Goal: Task Accomplishment & Management: Manage account settings

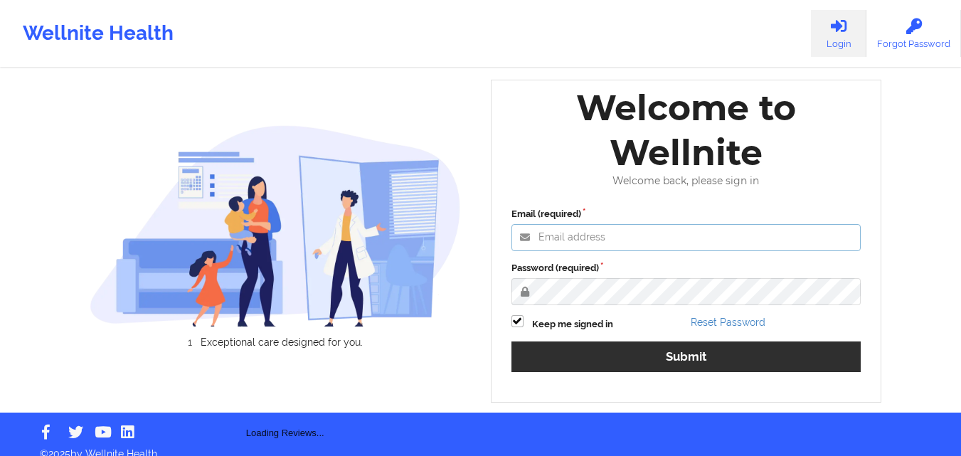
type input "[PERSON_NAME][EMAIL_ADDRESS][PERSON_NAME][DOMAIN_NAME]"
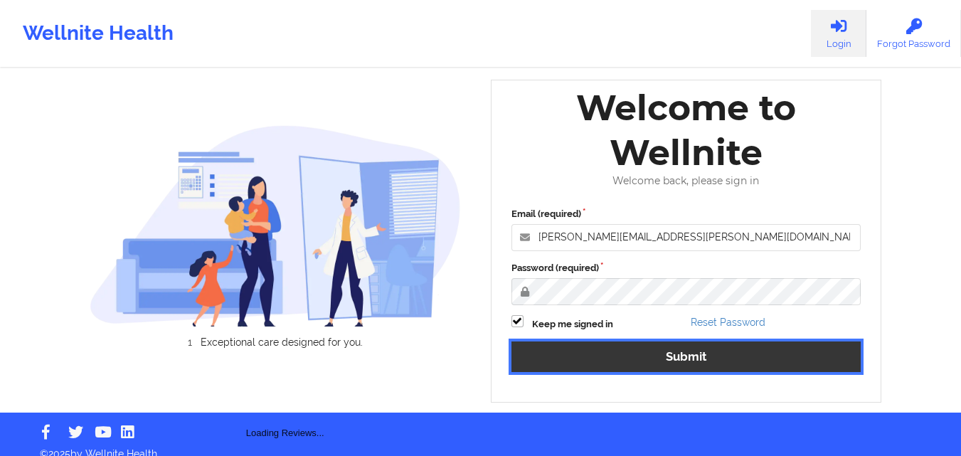
click at [637, 351] on button "Submit" at bounding box center [686, 356] width 350 height 31
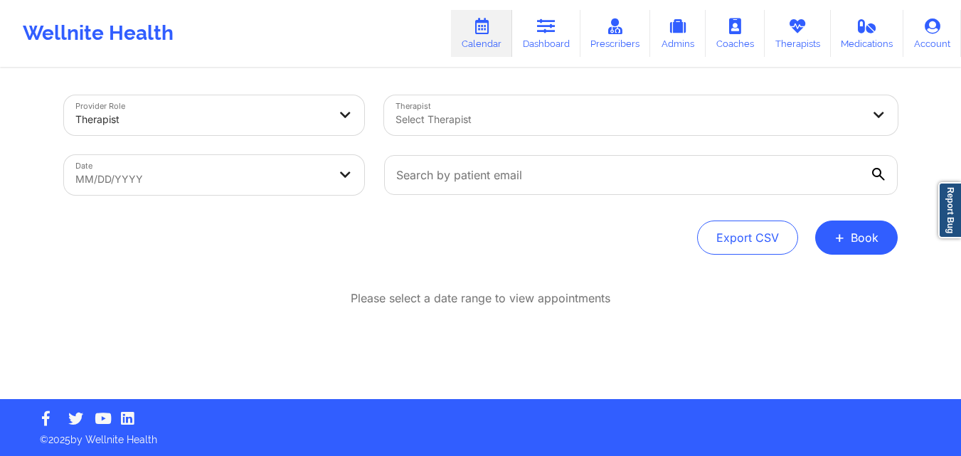
click at [267, 188] on body "Wellnite Health Calendar Dashboard Prescribers Admins Coaches Therapists Medica…" at bounding box center [480, 228] width 961 height 456
select select "2025-8"
select select "2025-9"
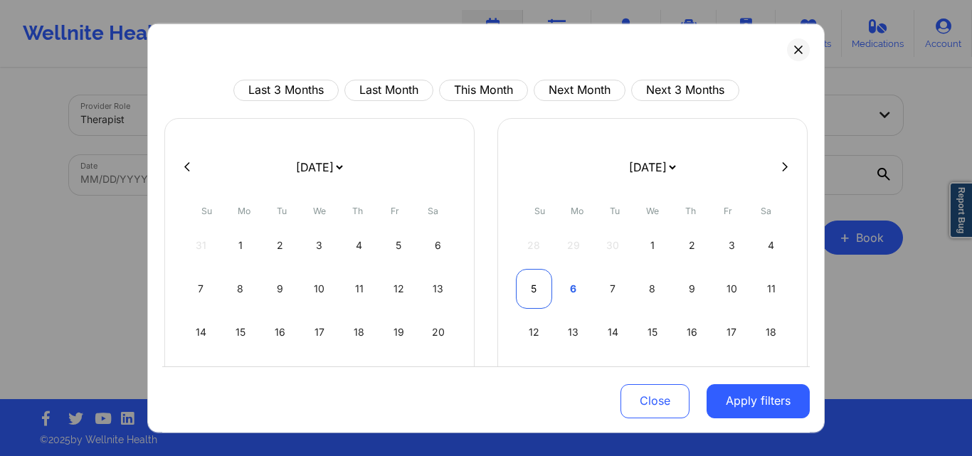
click at [528, 289] on div "5" at bounding box center [534, 288] width 36 height 40
select select "2025-9"
select select "2025-10"
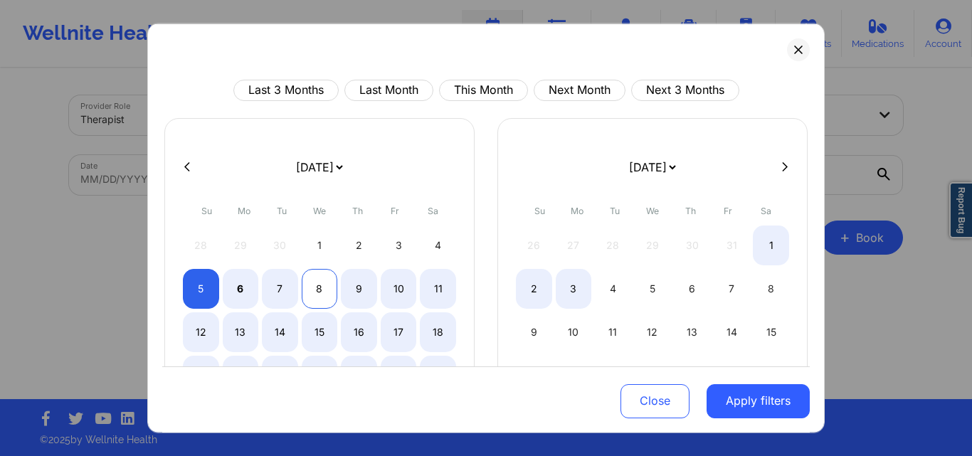
select select "2025-9"
select select "2025-10"
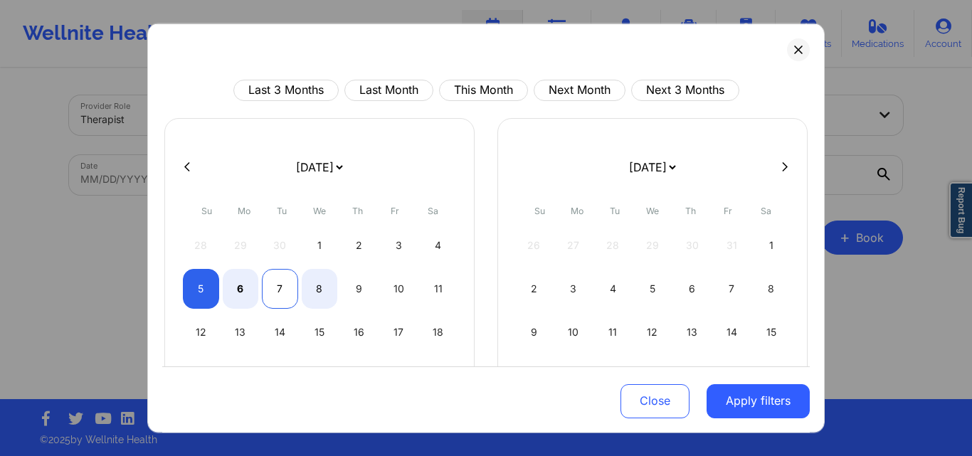
select select "2025-9"
select select "2025-10"
click at [285, 286] on div "7" at bounding box center [280, 288] width 36 height 40
select select "2025-9"
select select "2025-10"
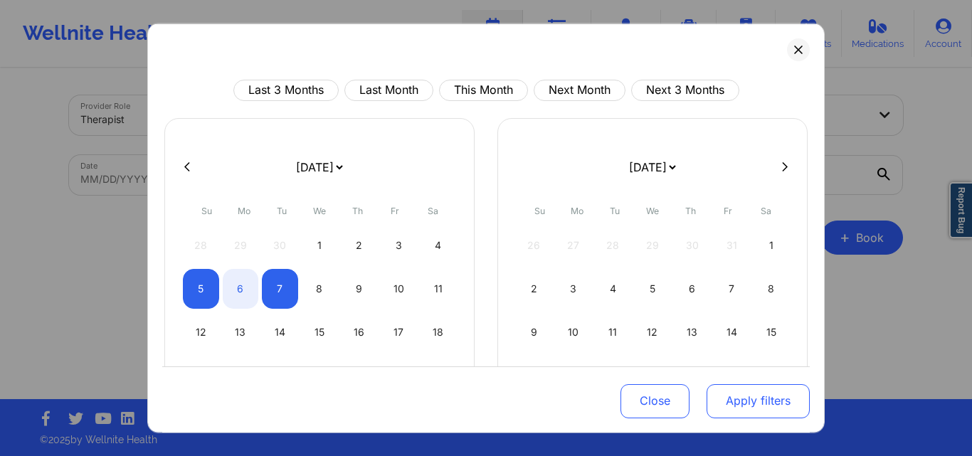
click at [721, 395] on button "Apply filters" at bounding box center [757, 401] width 103 height 34
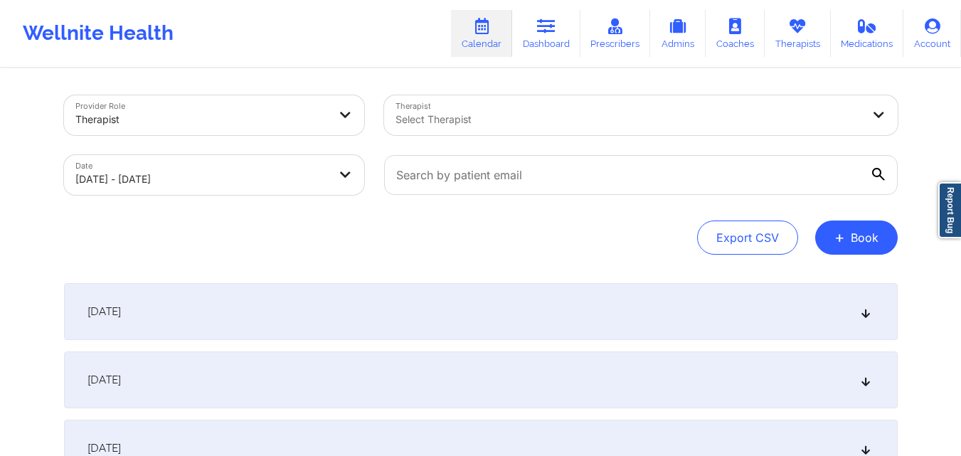
click at [331, 309] on div "October 5, 2025" at bounding box center [481, 311] width 834 height 57
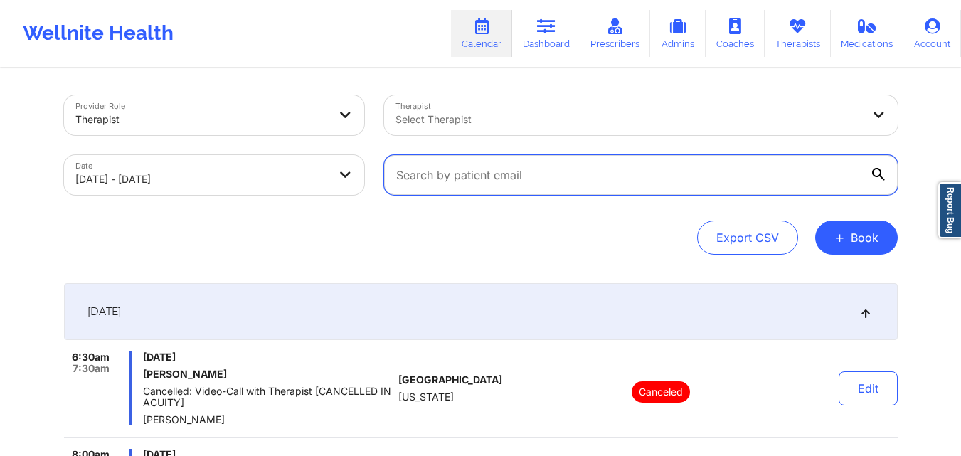
click at [479, 187] on input "text" at bounding box center [641, 175] width 514 height 40
paste input "rfrockt@hotmail.com"
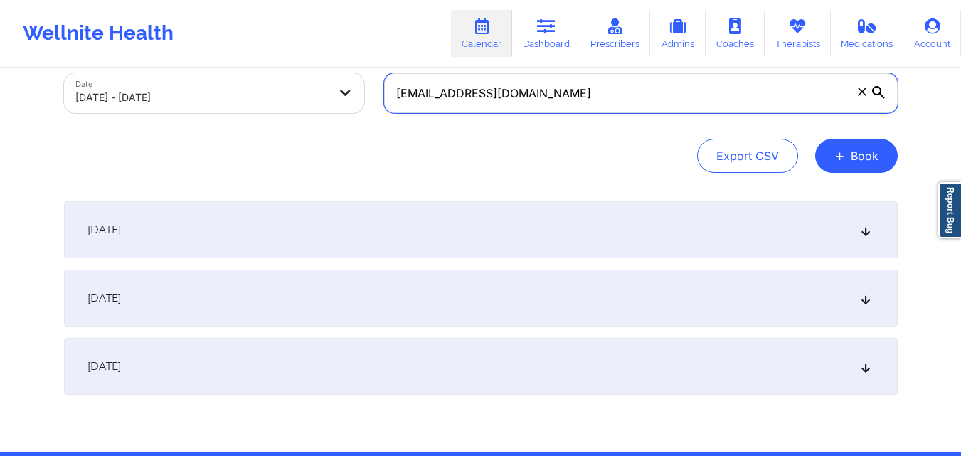
scroll to position [84, 0]
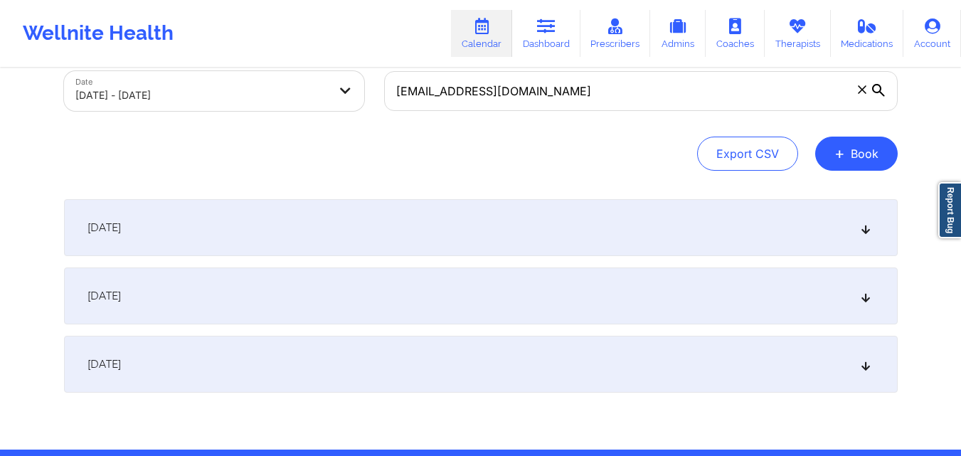
click at [360, 251] on div "October 5, 2025" at bounding box center [481, 227] width 834 height 57
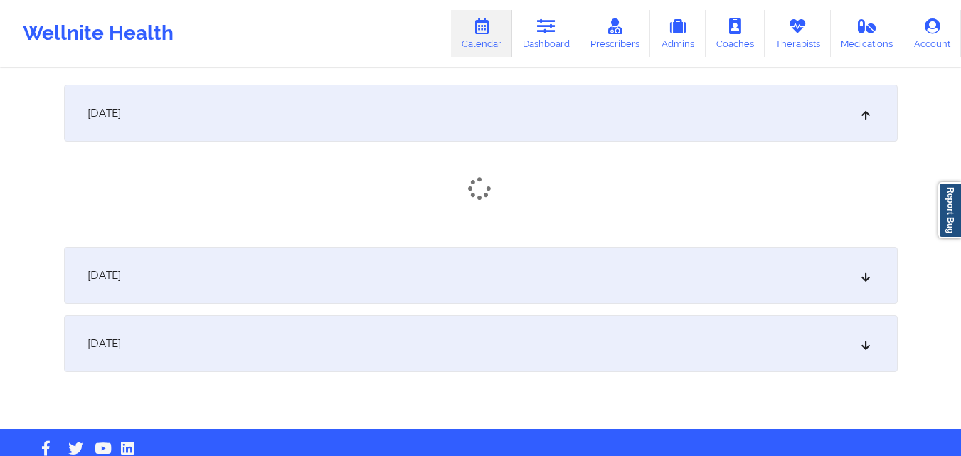
scroll to position [230, 0]
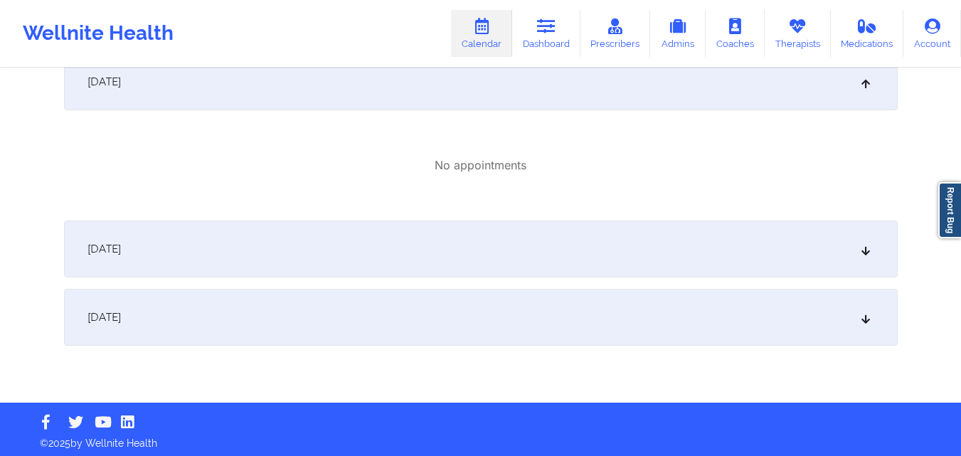
click at [345, 265] on div "October 6, 2025" at bounding box center [481, 248] width 834 height 57
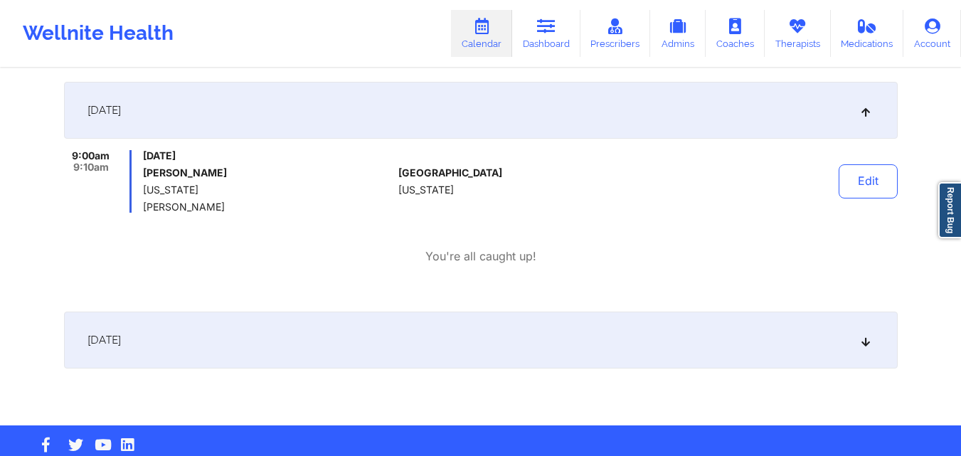
scroll to position [371, 0]
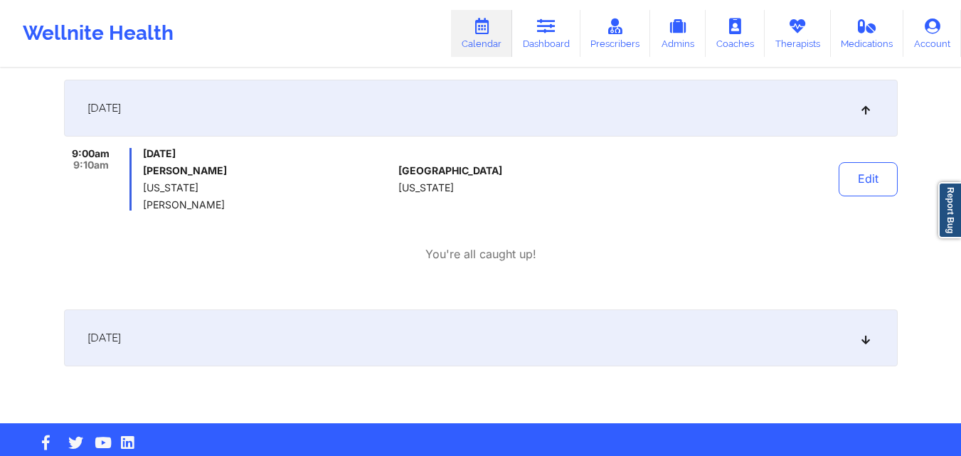
click at [348, 355] on div "October 7, 2025" at bounding box center [481, 337] width 834 height 57
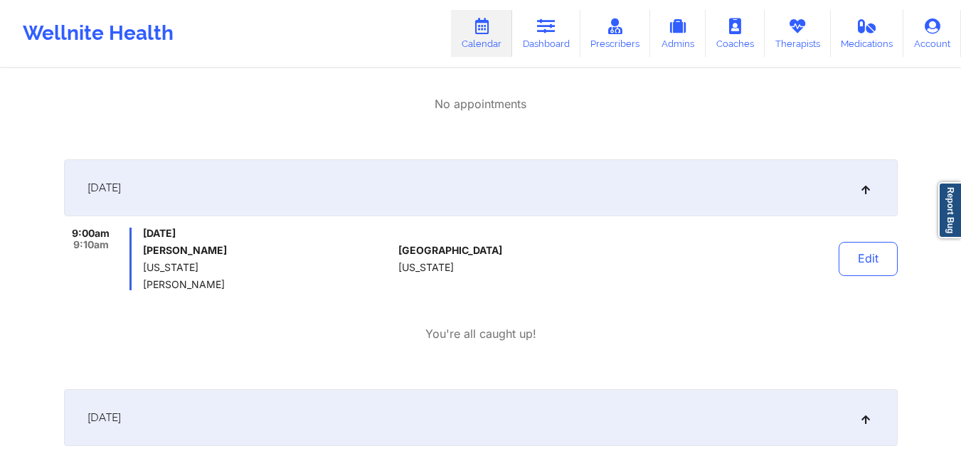
scroll to position [0, 0]
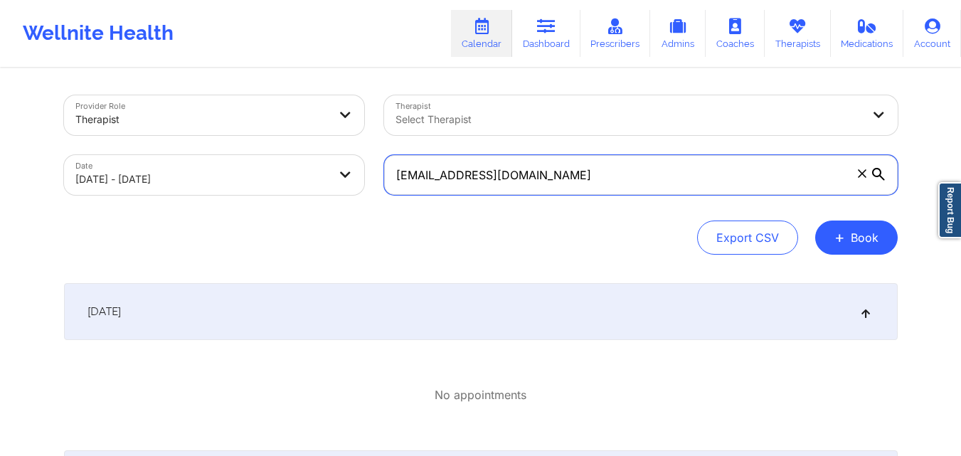
click at [512, 174] on input "rfrockt@hotmail.com" at bounding box center [641, 175] width 514 height 40
paste input "keiseanprice@g"
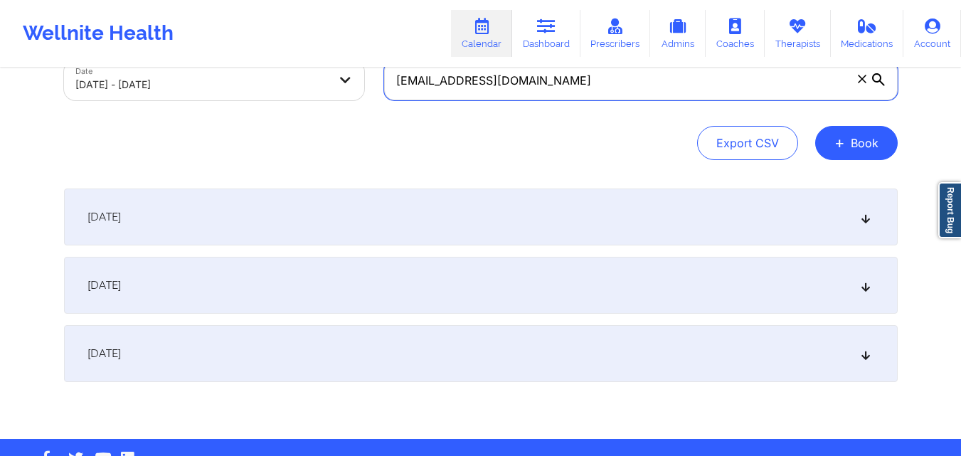
scroll to position [136, 0]
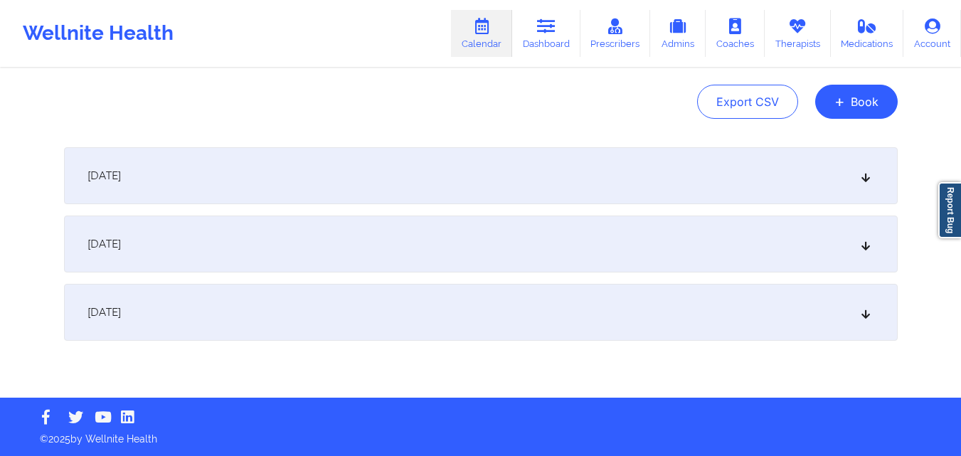
click at [254, 235] on div "October 6, 2025" at bounding box center [481, 244] width 834 height 57
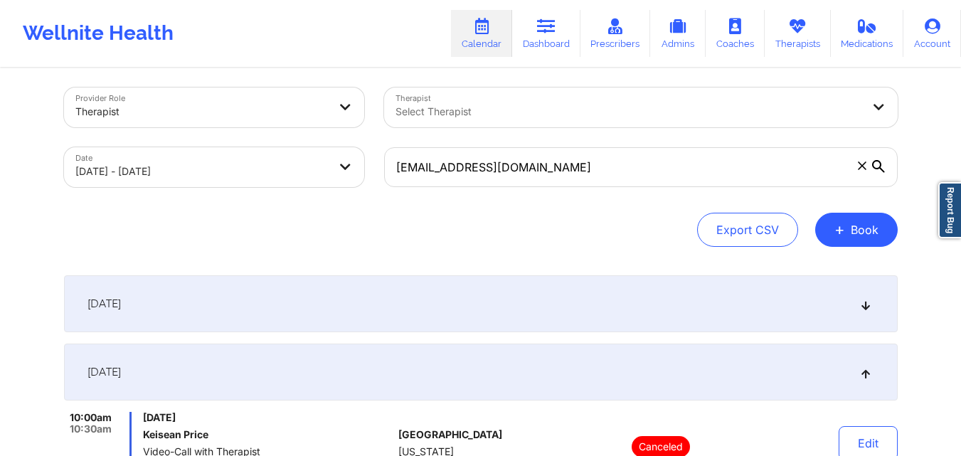
scroll to position [0, 0]
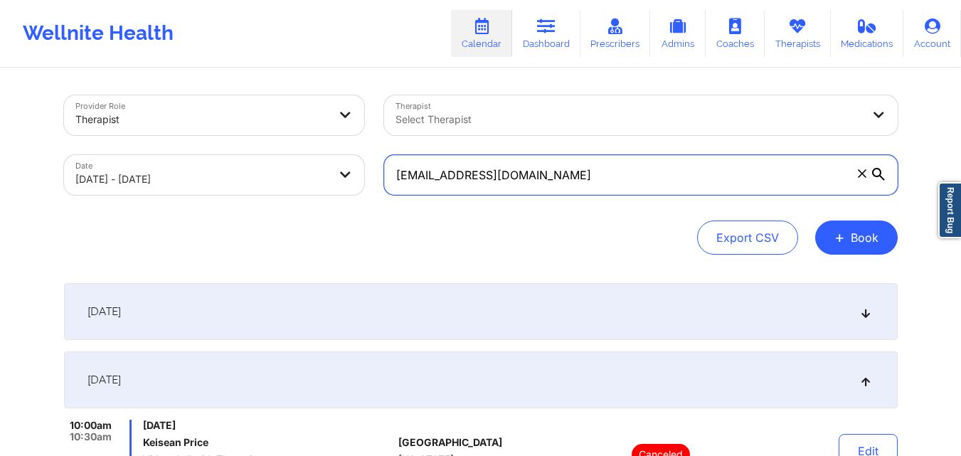
drag, startPoint x: 540, startPoint y: 169, endPoint x: 391, endPoint y: 172, distance: 148.7
click at [391, 172] on input "keiseanprice@gmail.com" at bounding box center [641, 175] width 514 height 40
paste input "rfrockt@hot"
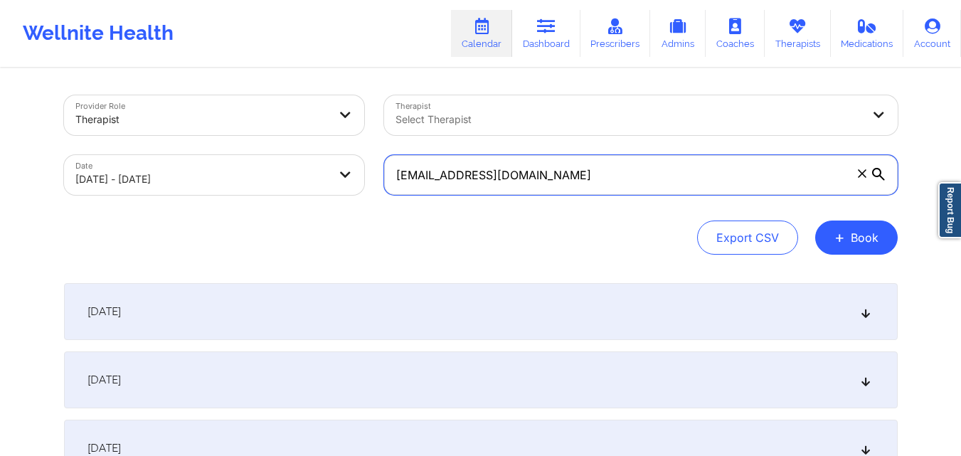
scroll to position [136, 0]
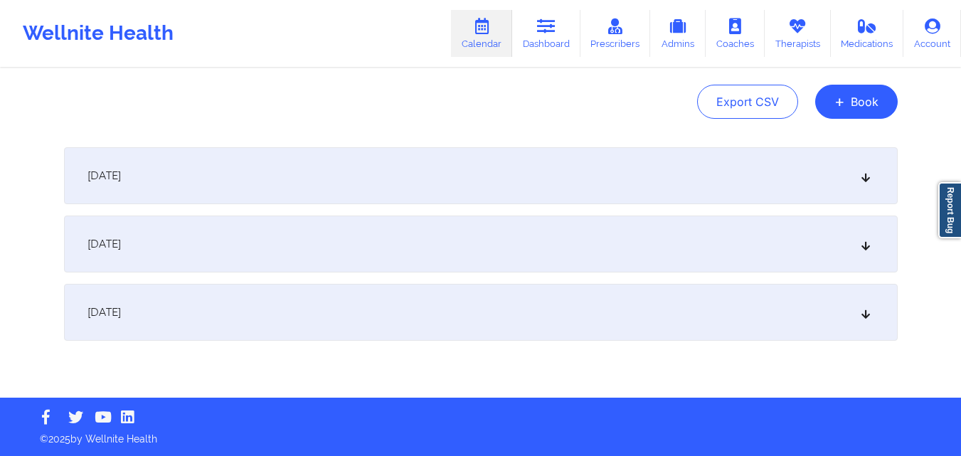
type input "rfrockt@hotmail.com"
click at [406, 248] on div "October 6, 2025" at bounding box center [481, 244] width 834 height 57
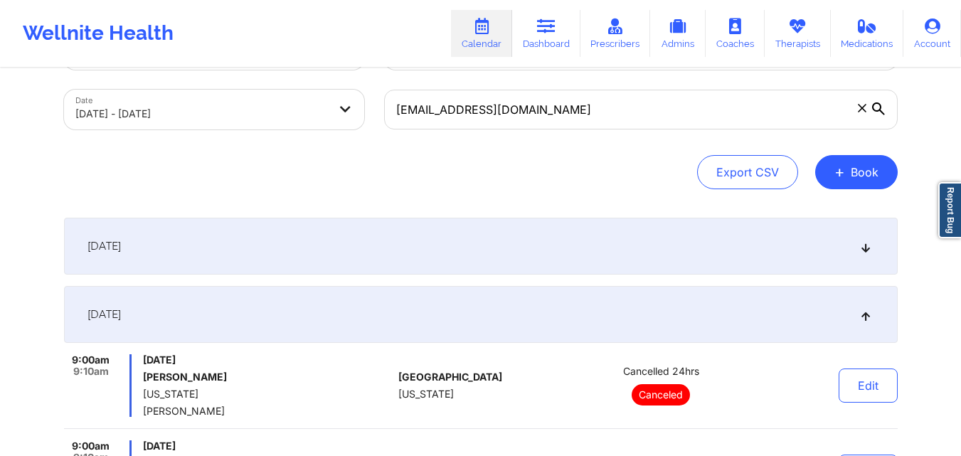
scroll to position [0, 0]
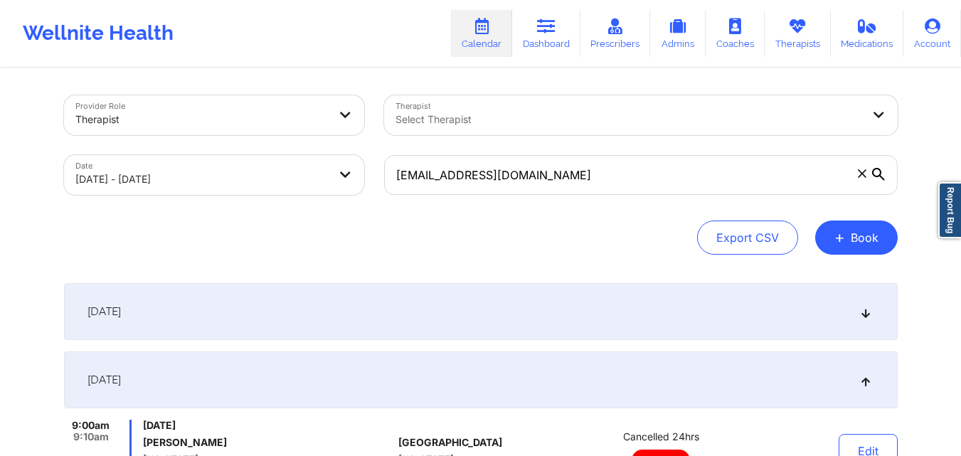
click at [860, 180] on span at bounding box center [862, 173] width 14 height 14
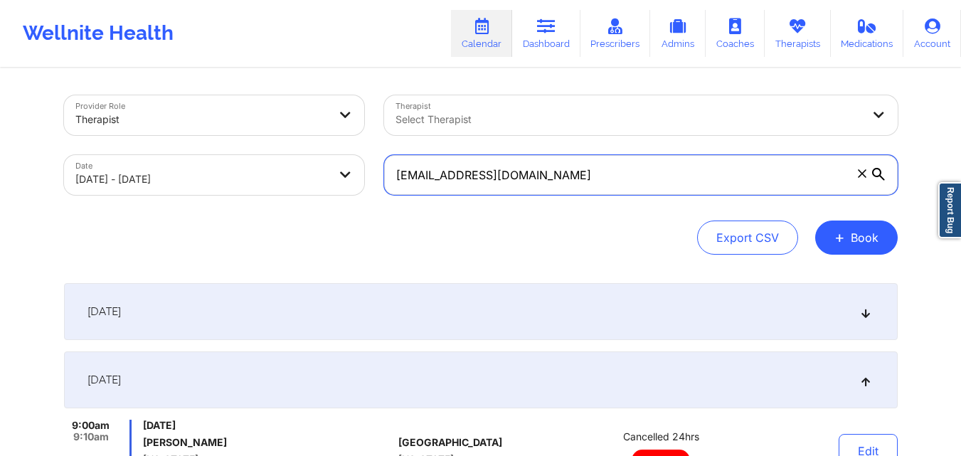
click at [860, 180] on input "rfrockt@hotmail.com" at bounding box center [641, 175] width 514 height 40
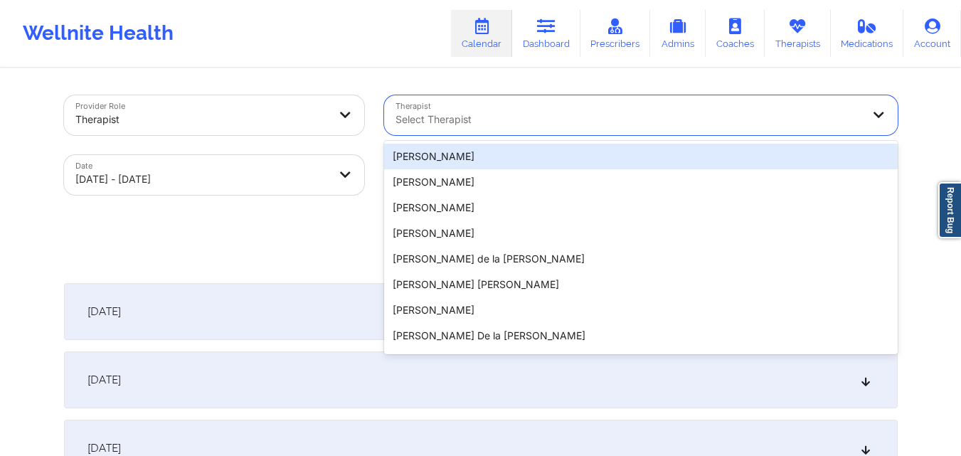
click at [632, 107] on div "Select Therapist" at bounding box center [623, 115] width 479 height 40
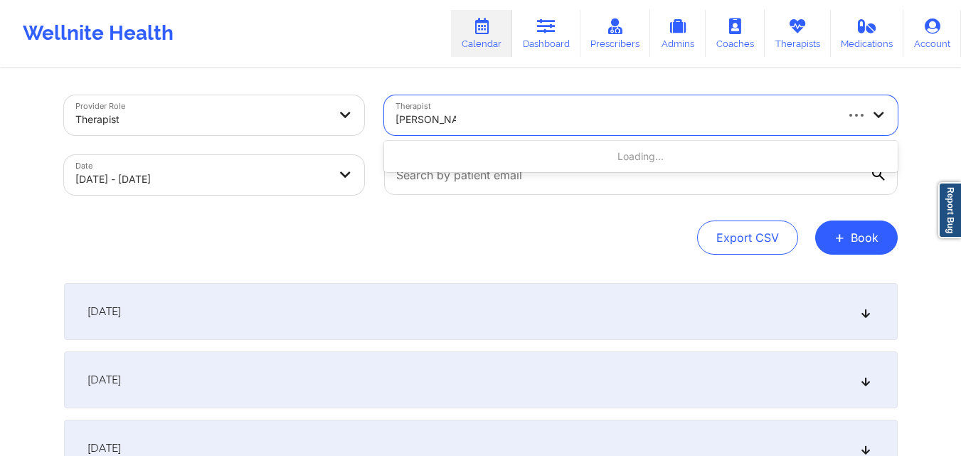
type input "tamarie steen"
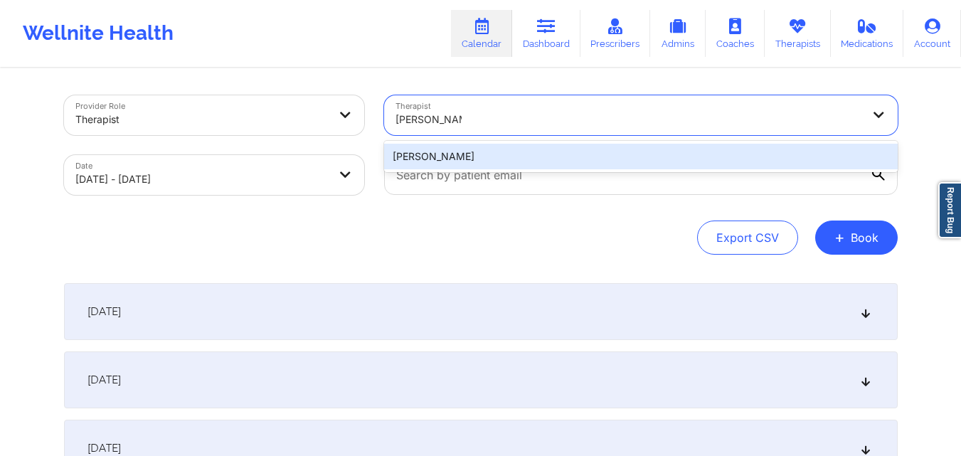
click at [612, 168] on div "[PERSON_NAME]" at bounding box center [641, 157] width 514 height 26
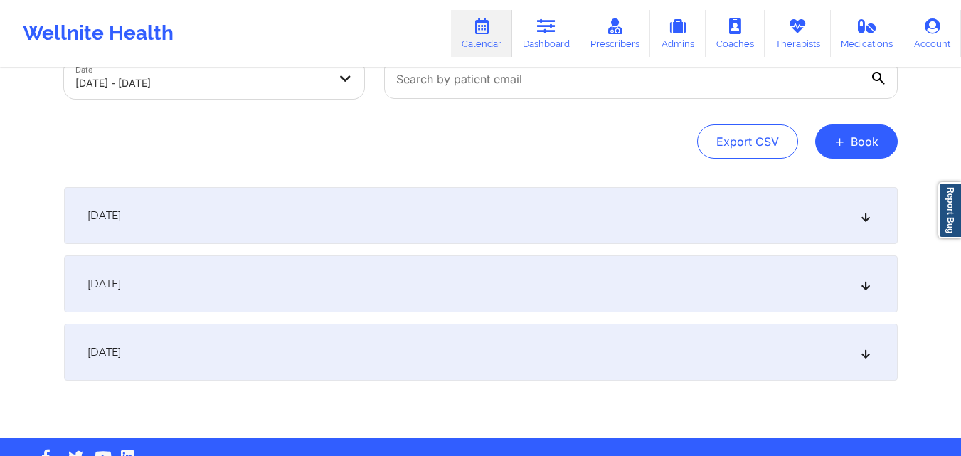
scroll to position [136, 0]
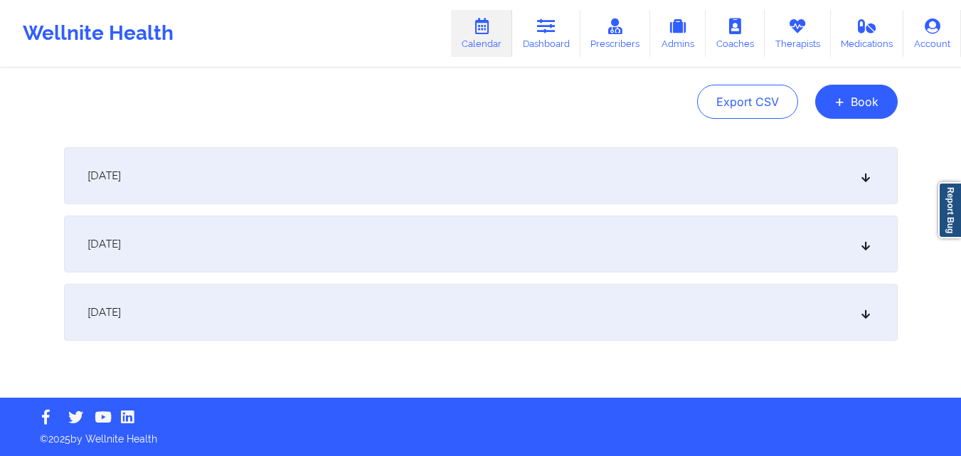
click at [494, 235] on div "October 6, 2025" at bounding box center [481, 244] width 834 height 57
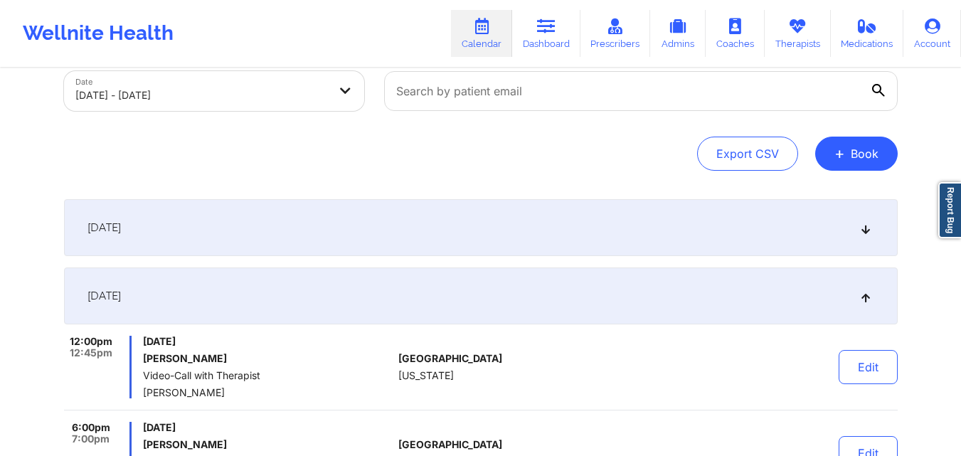
scroll to position [0, 0]
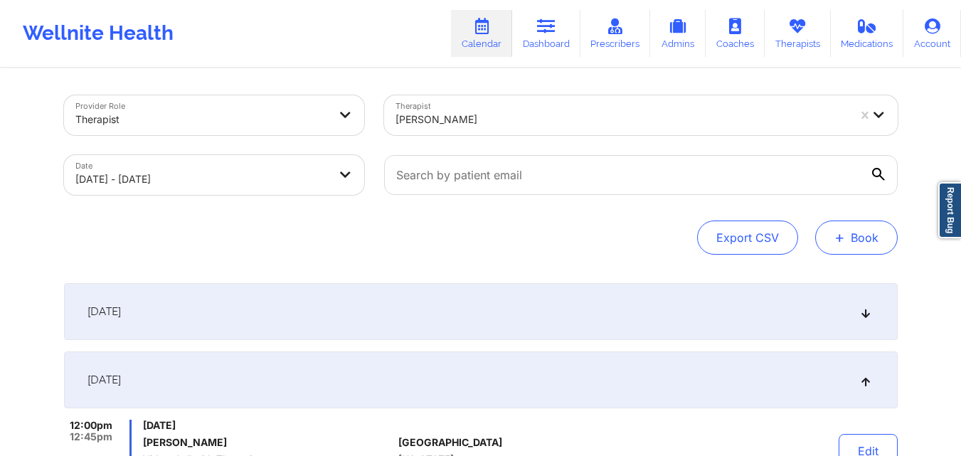
click at [872, 232] on button "+ Book" at bounding box center [856, 237] width 83 height 34
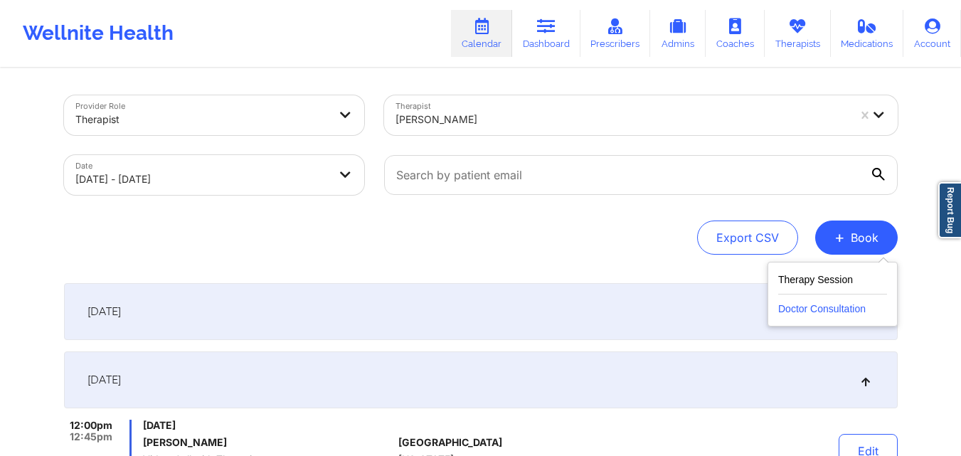
click at [806, 312] on button "Doctor Consultation" at bounding box center [832, 305] width 109 height 23
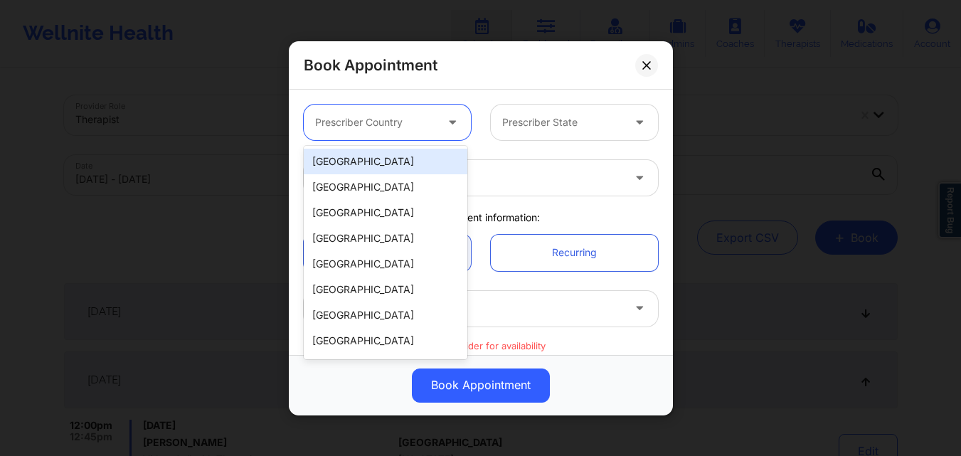
click at [396, 122] on div at bounding box center [375, 122] width 120 height 17
click at [373, 153] on div "[GEOGRAPHIC_DATA]" at bounding box center [386, 162] width 164 height 26
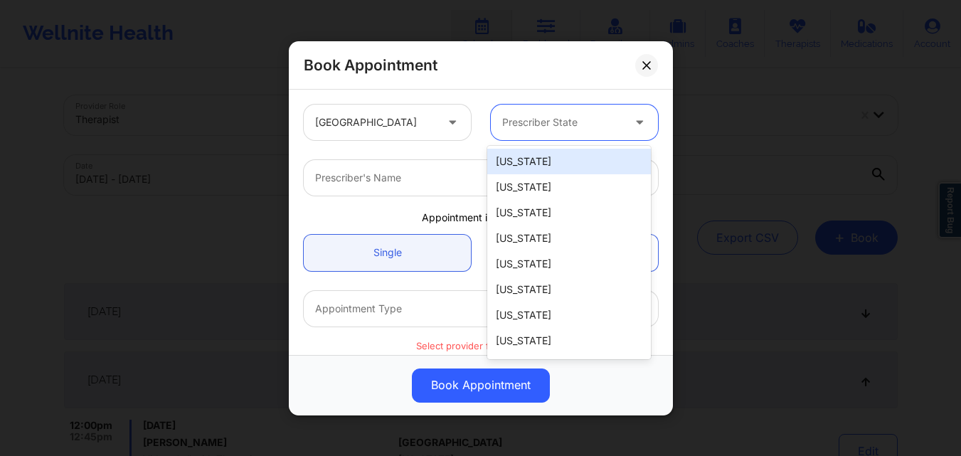
click at [523, 120] on div at bounding box center [562, 122] width 120 height 17
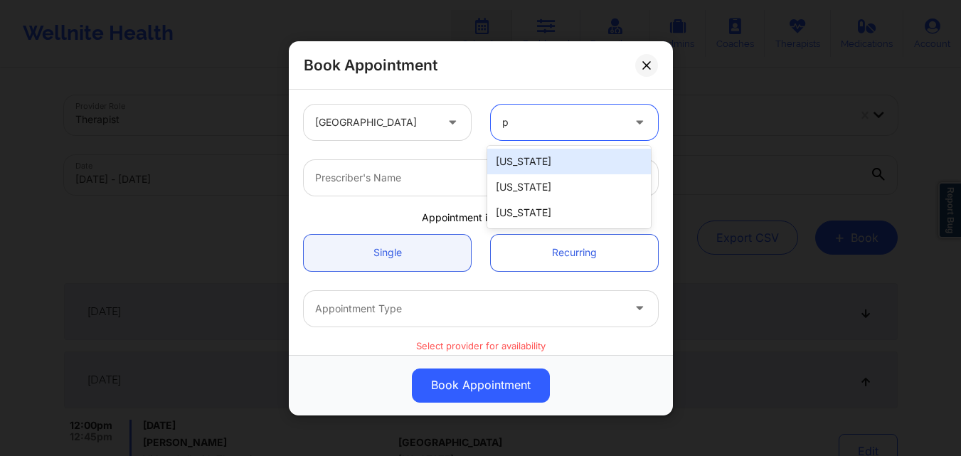
type input "pe"
click at [527, 162] on div "Pennsylvania" at bounding box center [569, 162] width 164 height 26
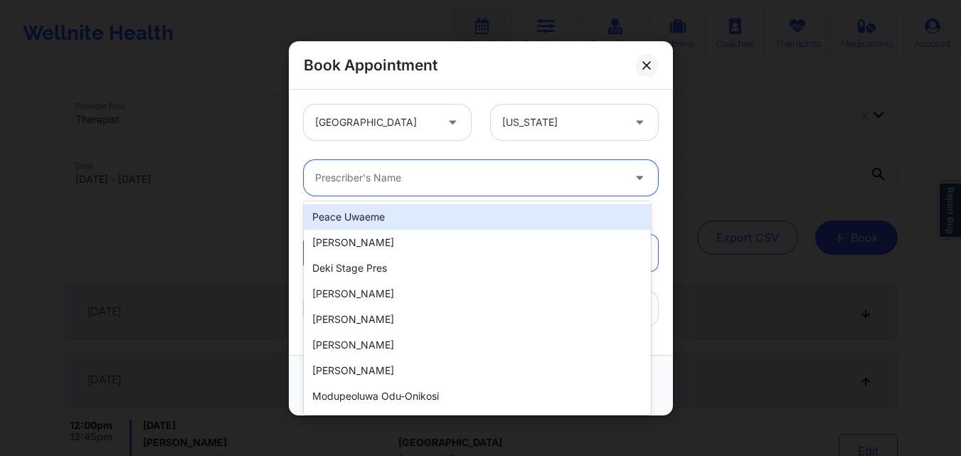
click at [484, 187] on div "Prescriber's Name" at bounding box center [464, 178] width 320 height 36
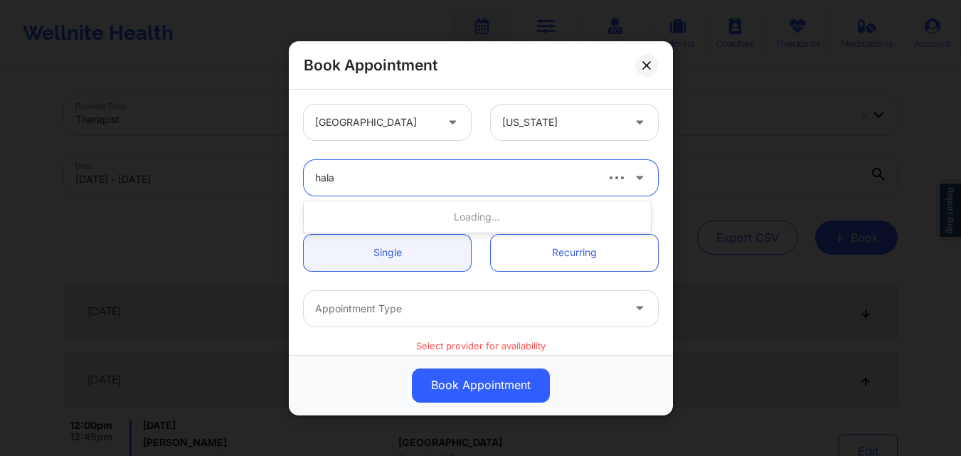
type input "halan"
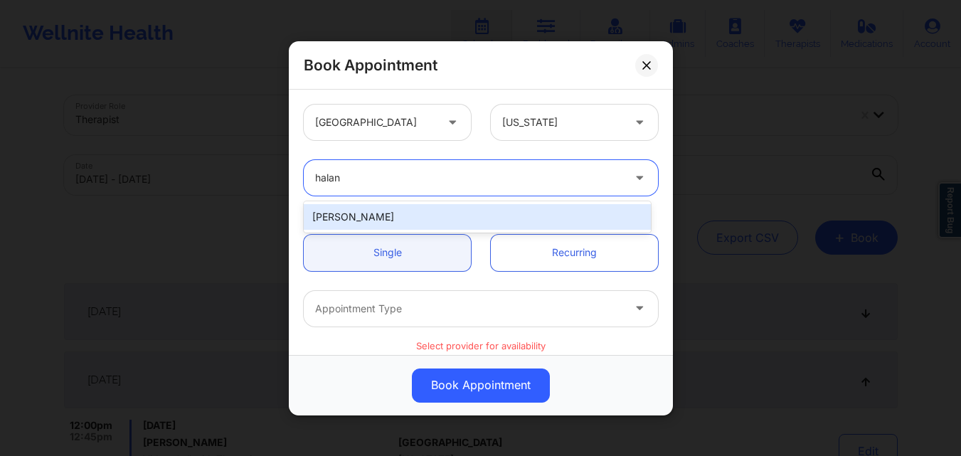
click at [480, 202] on div "Amy Halanski" at bounding box center [477, 216] width 347 height 31
click at [478, 214] on div "Amy Halanski" at bounding box center [477, 217] width 347 height 26
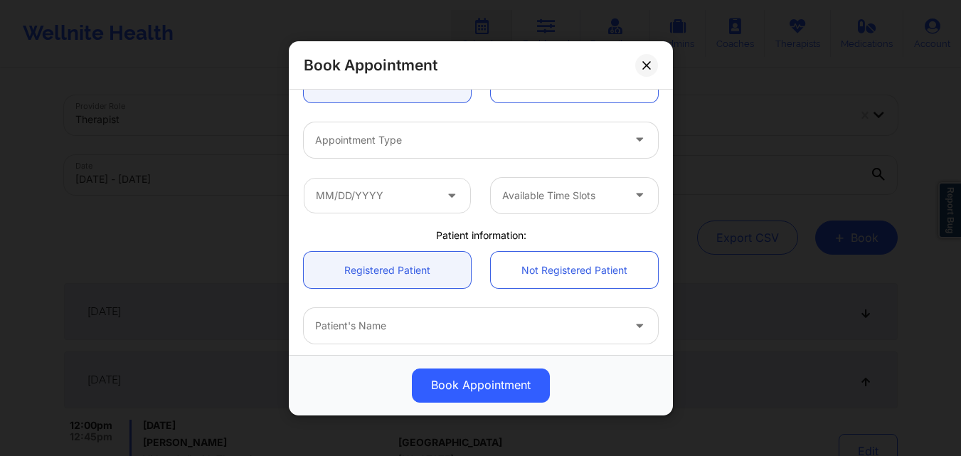
scroll to position [168, 0]
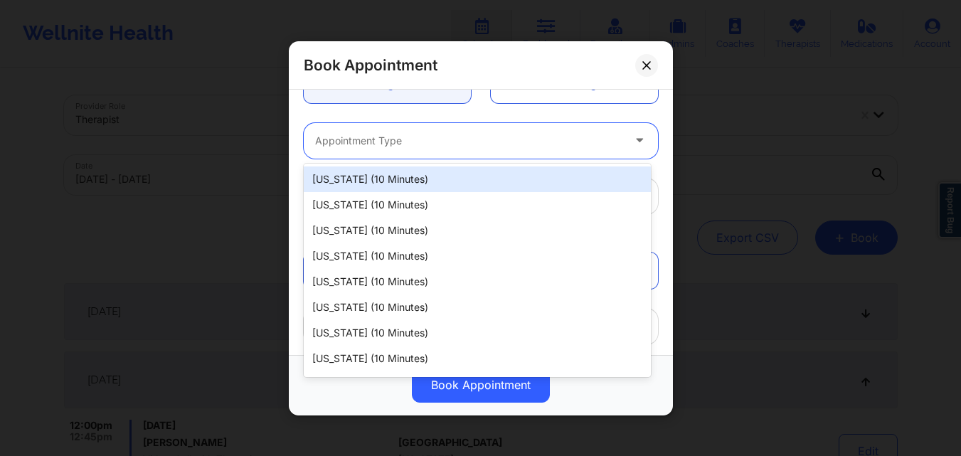
click at [444, 147] on div at bounding box center [468, 140] width 307 height 17
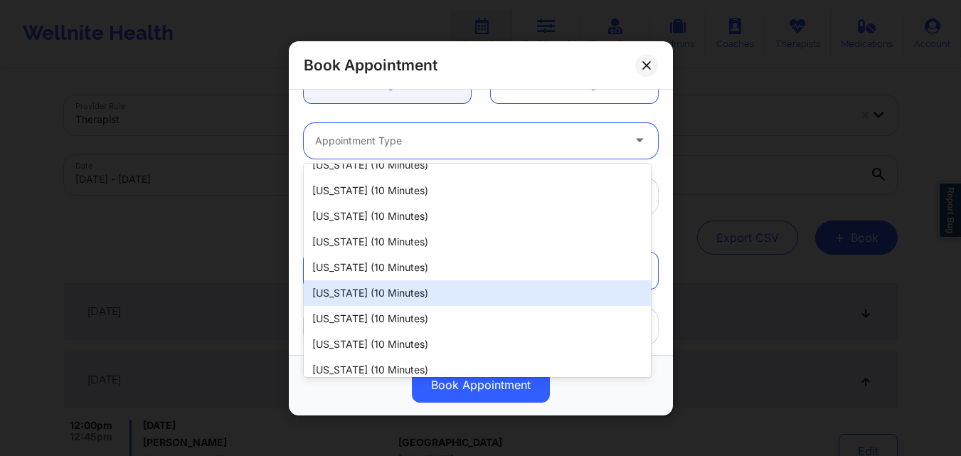
scroll to position [834, 0]
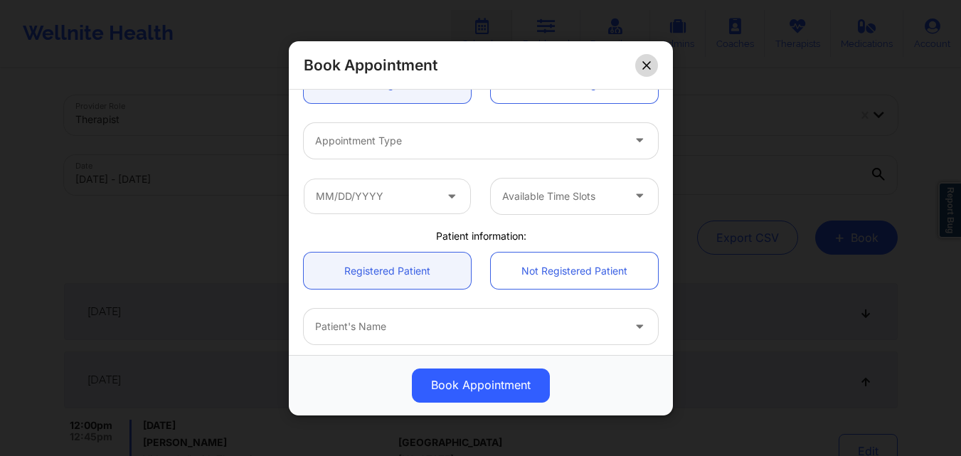
click at [655, 63] on button at bounding box center [646, 64] width 23 height 23
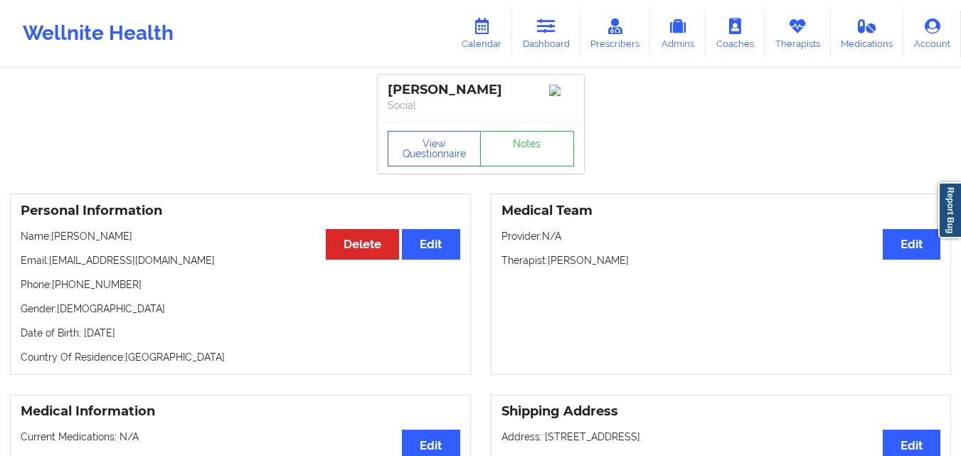
click at [541, 38] on link "Dashboard" at bounding box center [546, 33] width 68 height 47
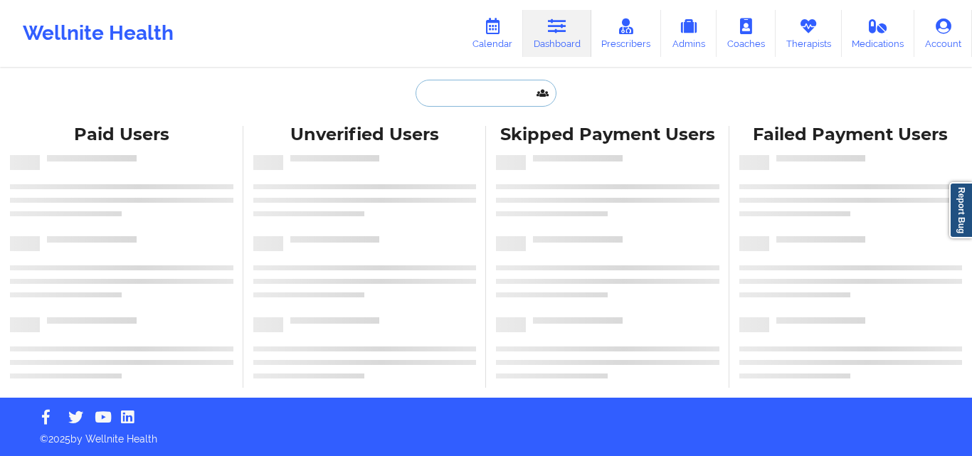
click at [466, 101] on input "text" at bounding box center [485, 93] width 141 height 27
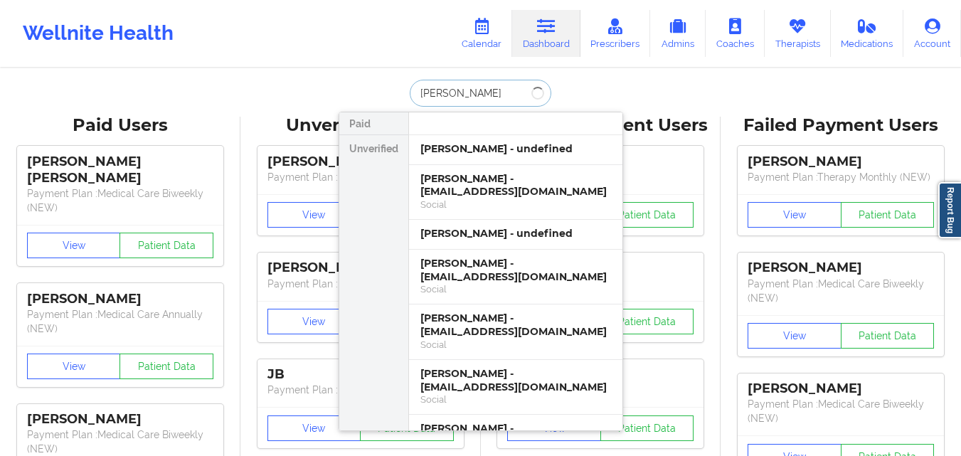
type input "[PERSON_NAME]"
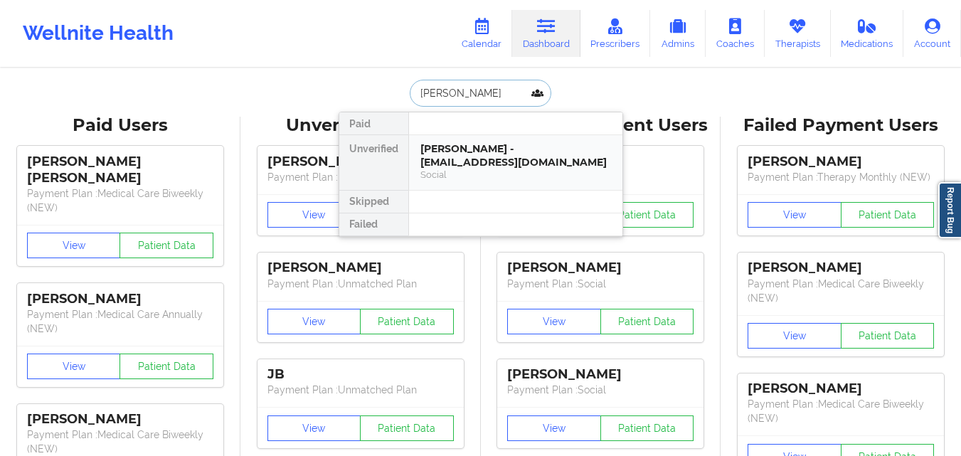
click at [546, 164] on div "[PERSON_NAME] - [EMAIL_ADDRESS][DOMAIN_NAME]" at bounding box center [515, 155] width 191 height 26
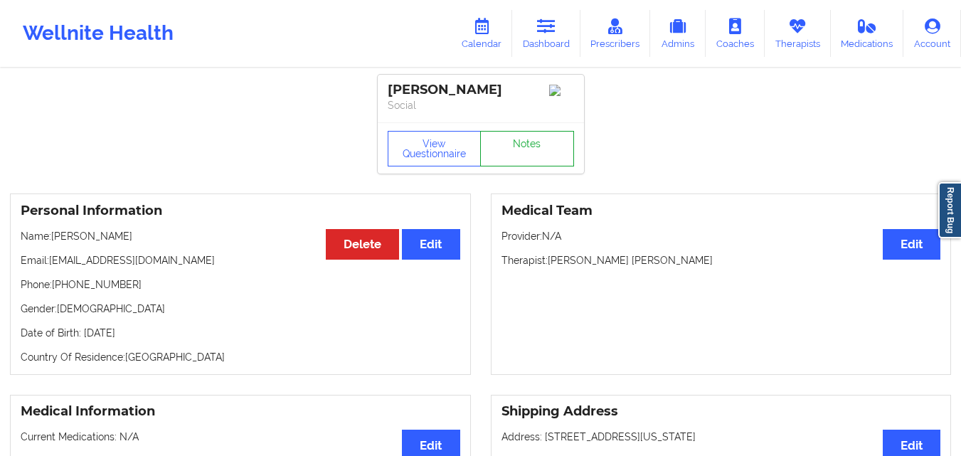
click at [523, 144] on link "Notes" at bounding box center [527, 149] width 94 height 36
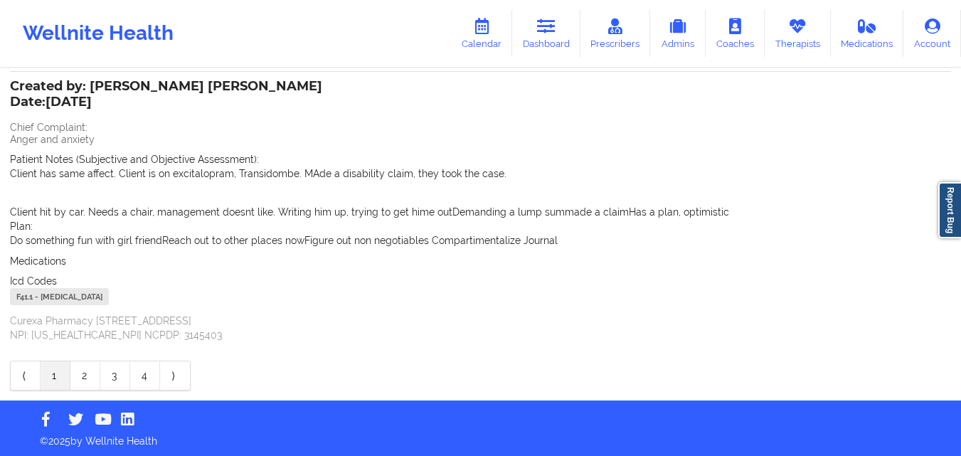
scroll to position [376, 0]
